Goal: Contribute content

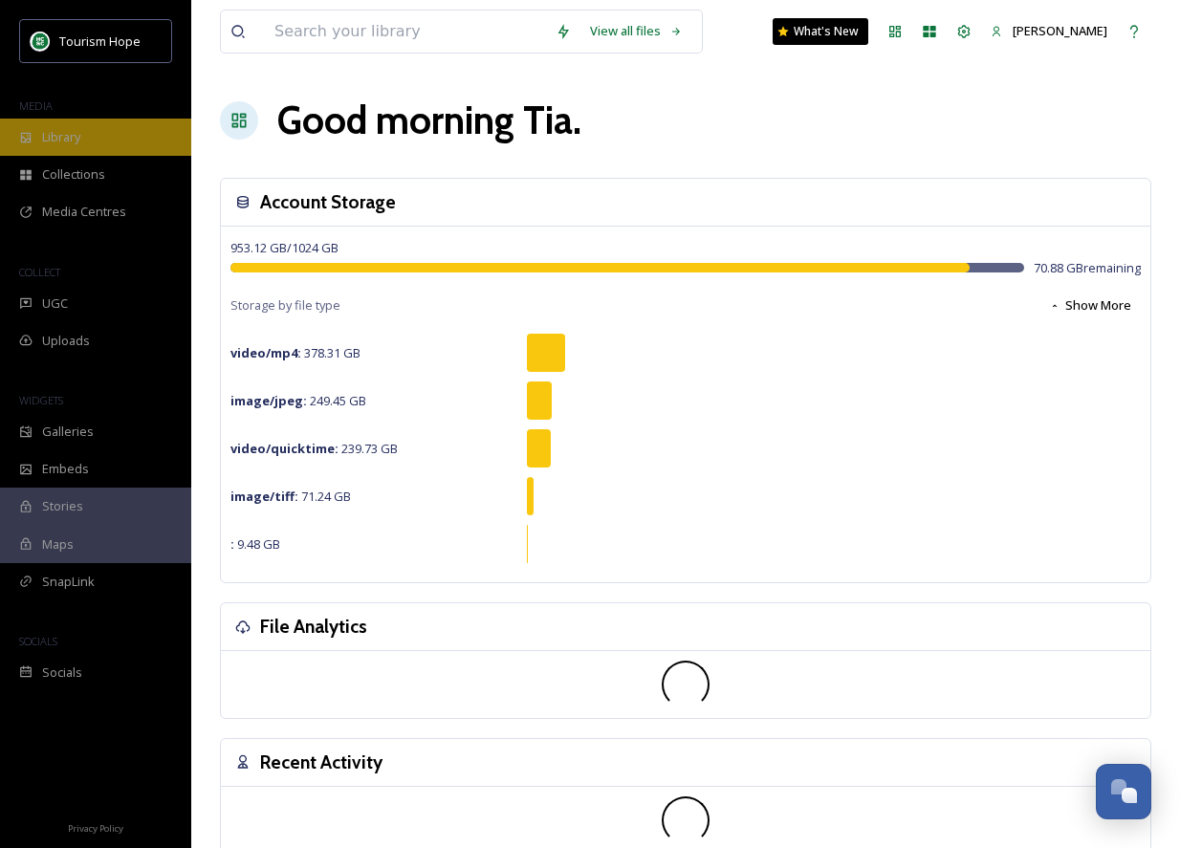
click at [68, 128] on span "Library" at bounding box center [61, 137] width 38 height 18
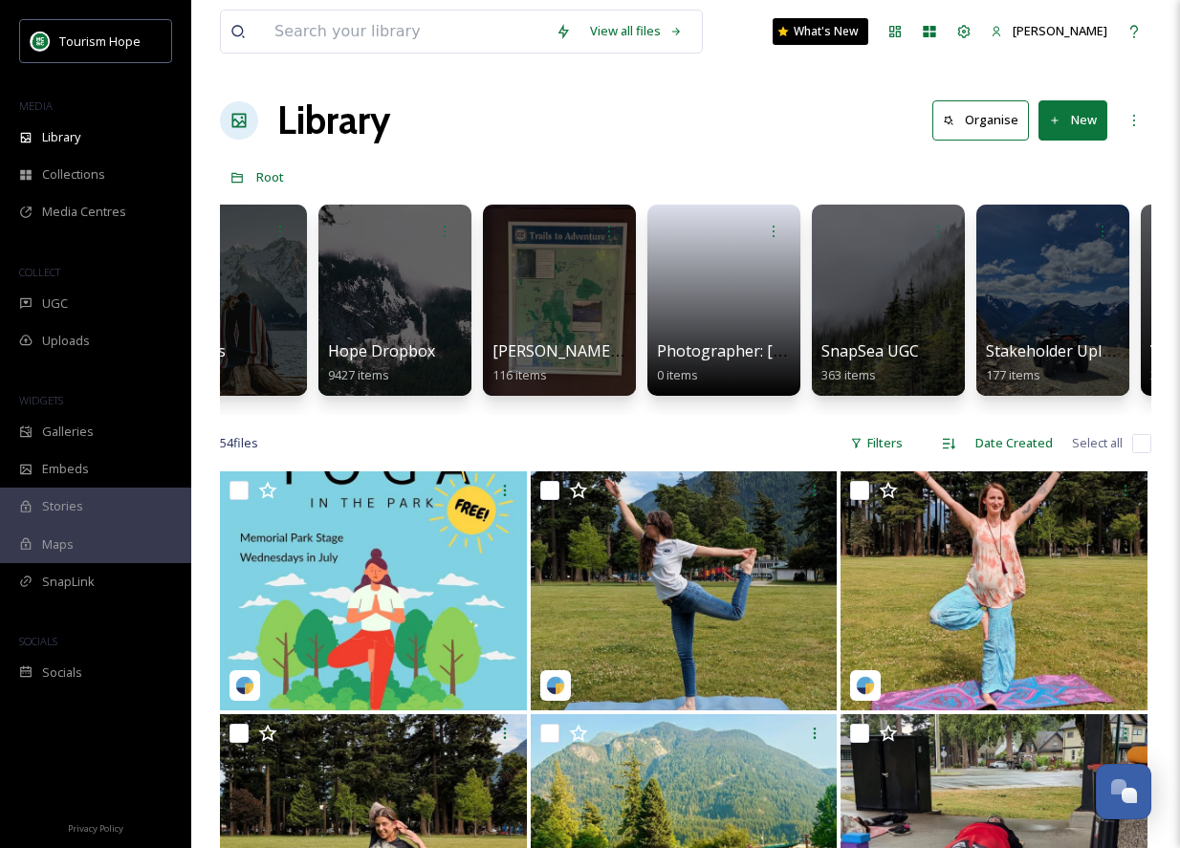
scroll to position [0, 733]
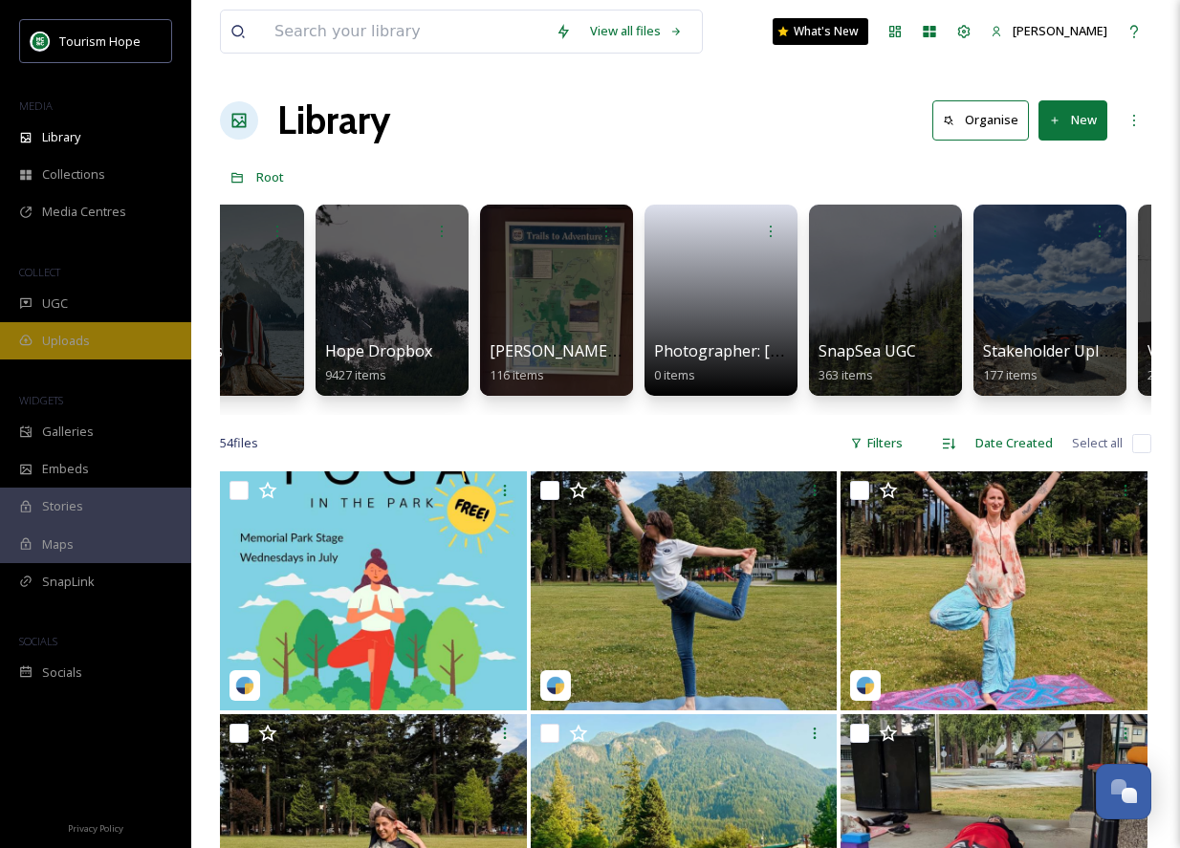
click at [89, 332] on div "Uploads" at bounding box center [95, 340] width 191 height 37
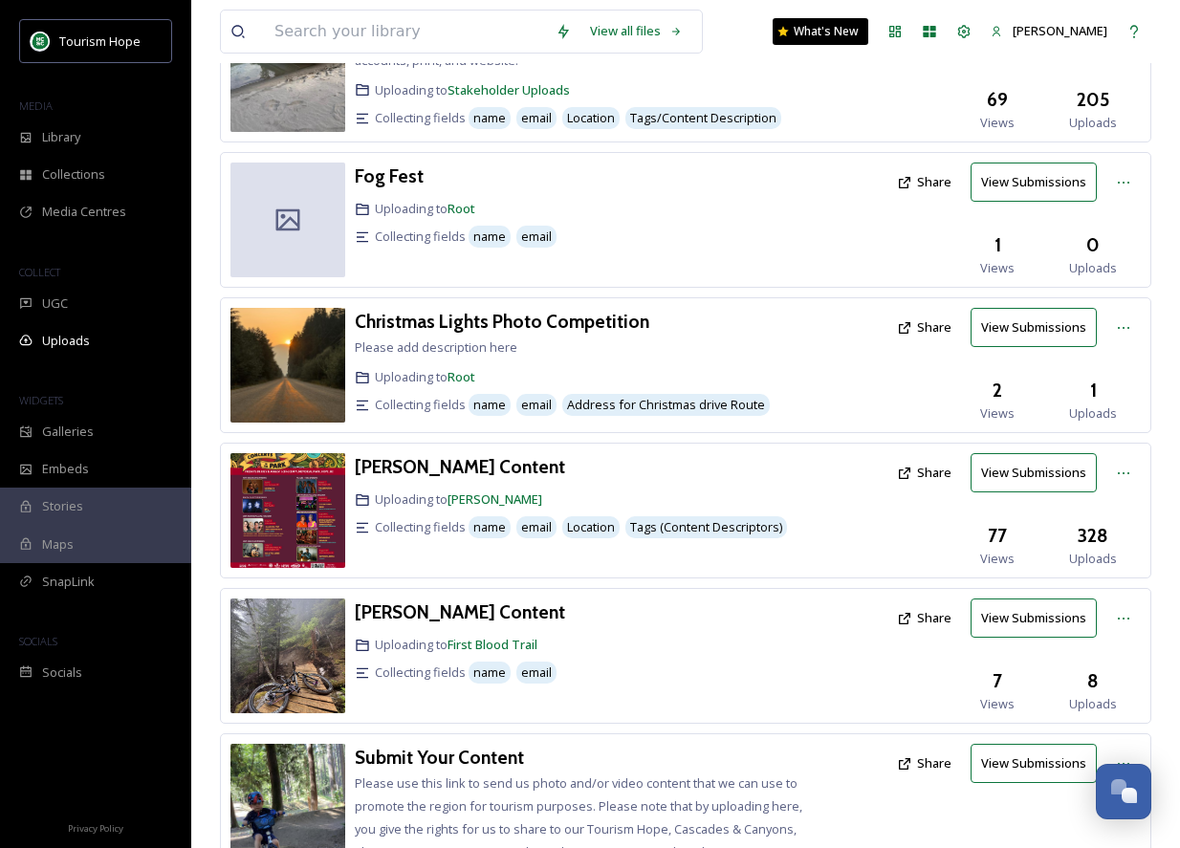
scroll to position [426, 0]
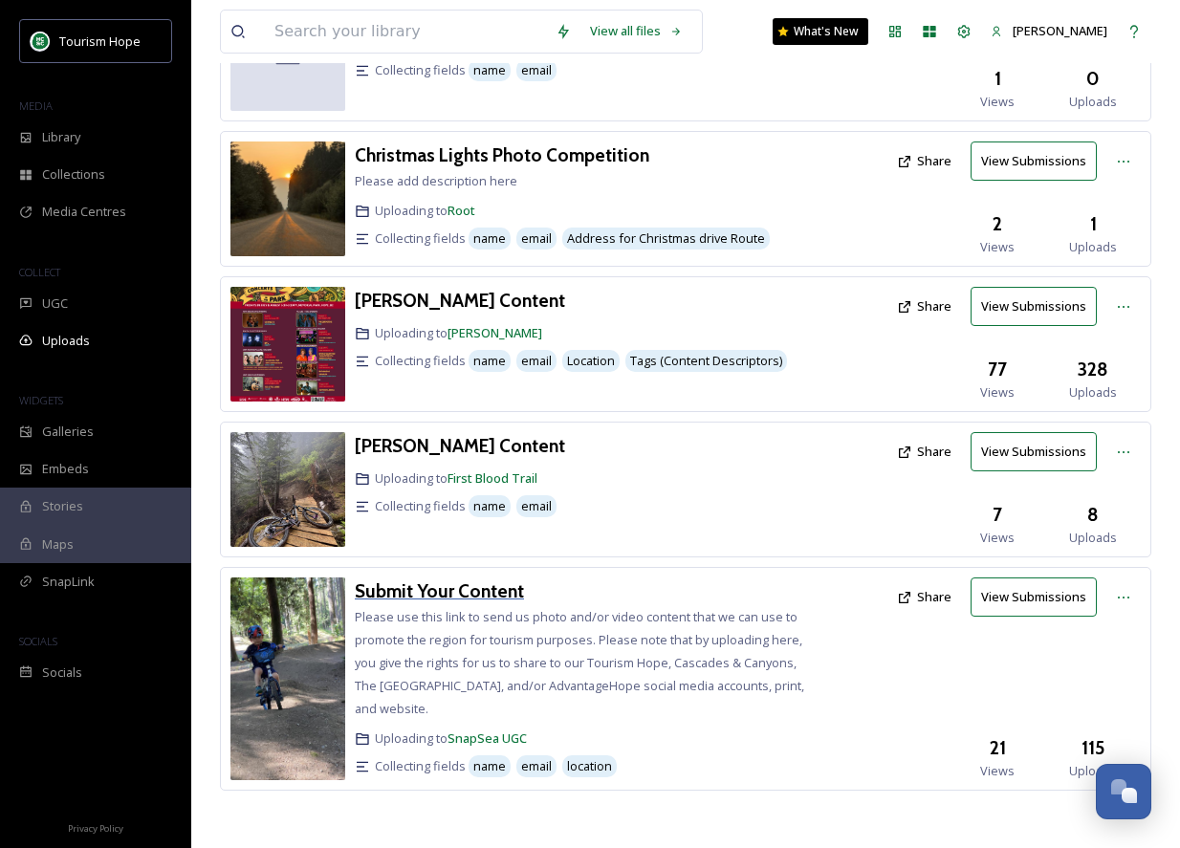
click at [437, 589] on h3 "Submit Your Content" at bounding box center [439, 591] width 169 height 23
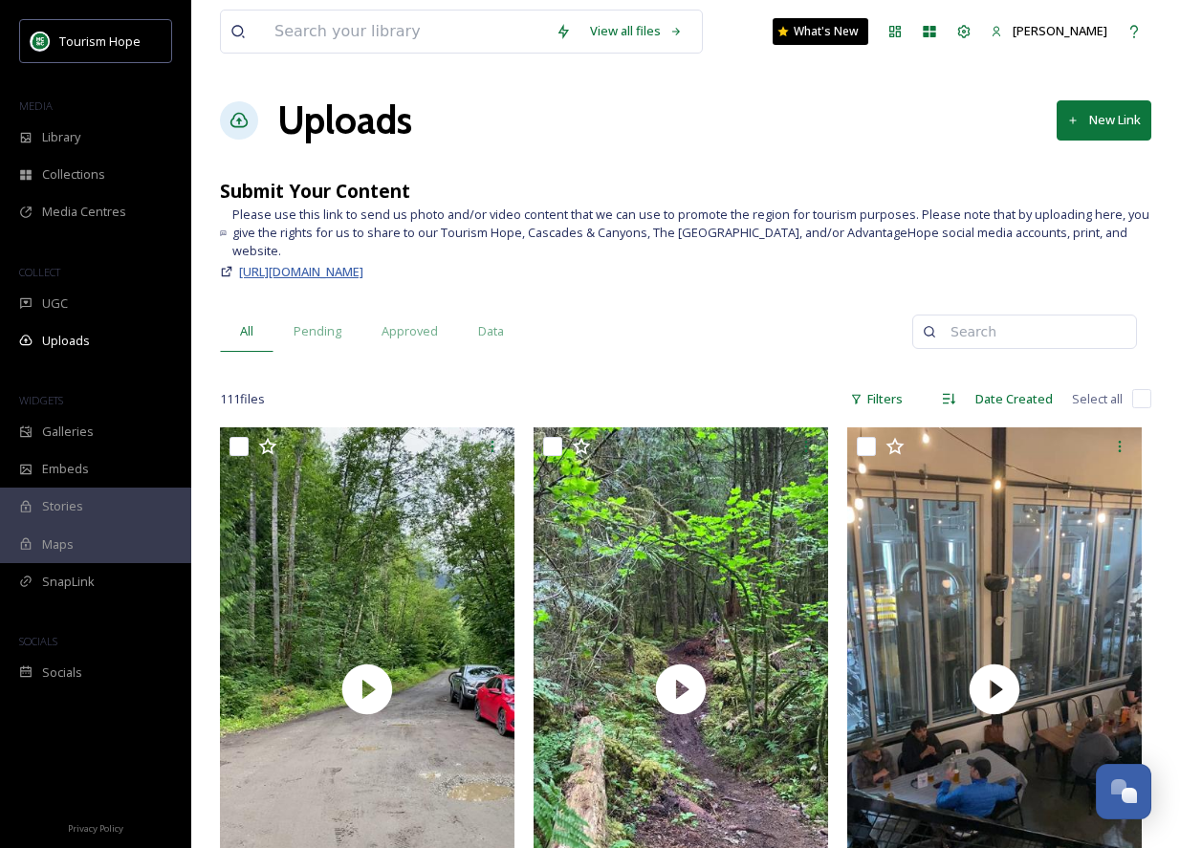
click at [355, 263] on span "[URL][DOMAIN_NAME]" at bounding box center [301, 271] width 124 height 17
